Goal: Navigation & Orientation: Find specific page/section

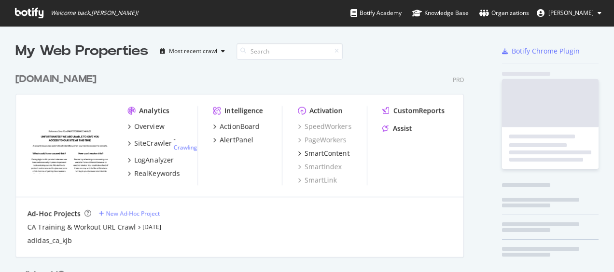
scroll to position [265, 599]
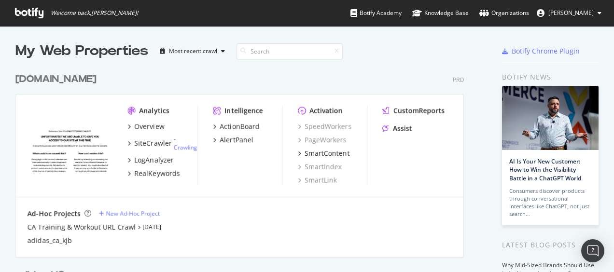
click at [24, 14] on icon at bounding box center [29, 13] width 28 height 11
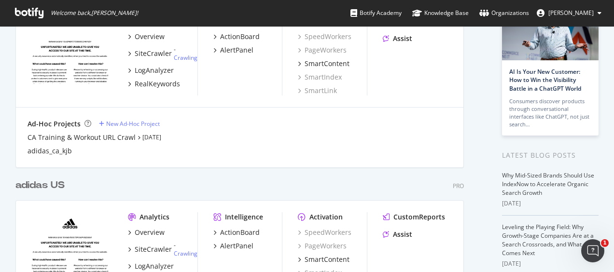
scroll to position [145, 0]
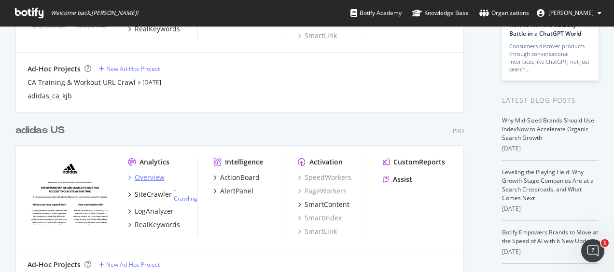
click at [151, 181] on div "Overview" at bounding box center [150, 178] width 30 height 10
